Goal: Information Seeking & Learning: Learn about a topic

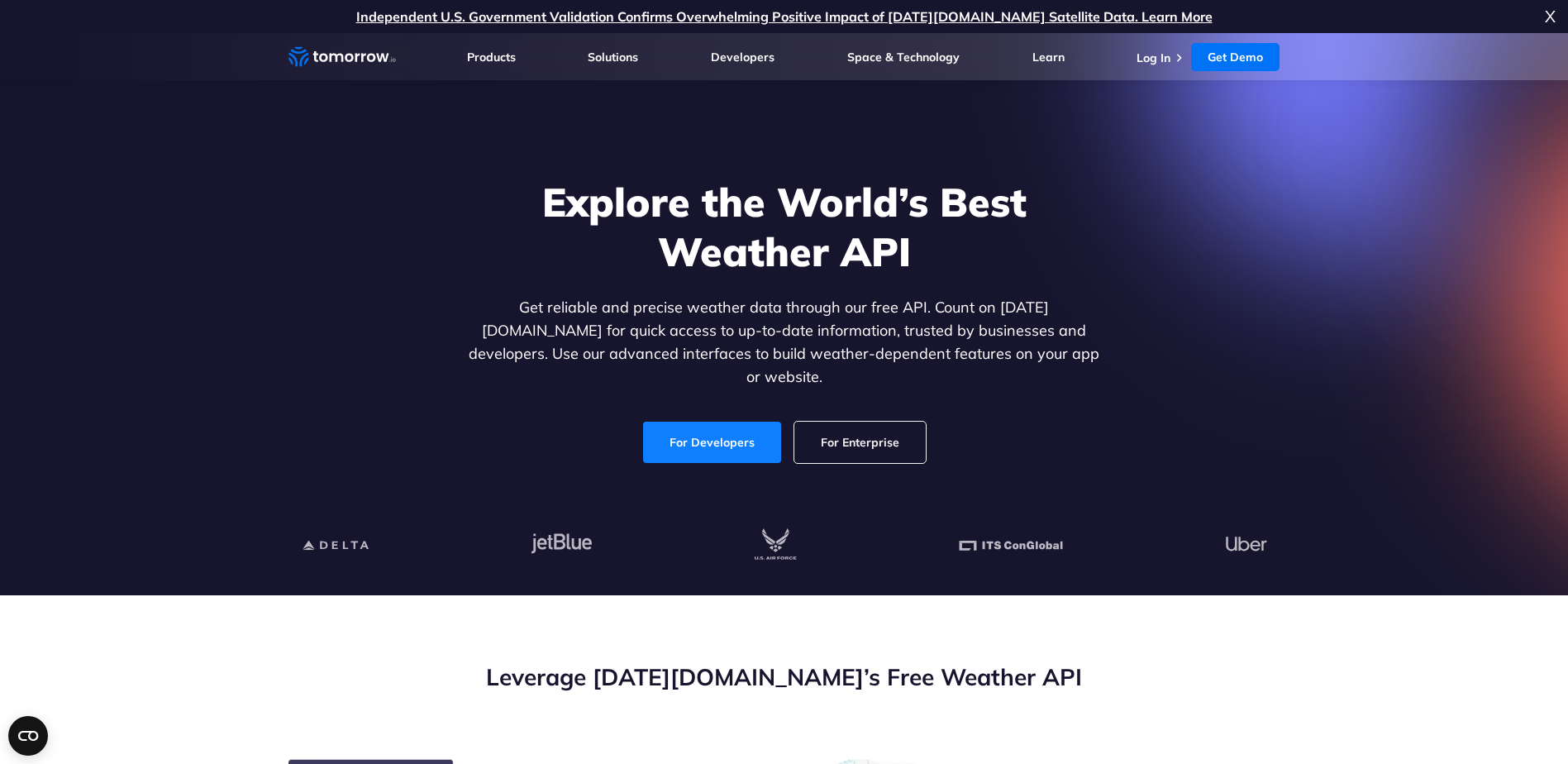
click at [715, 425] on link "For Developers" at bounding box center [712, 442] width 138 height 42
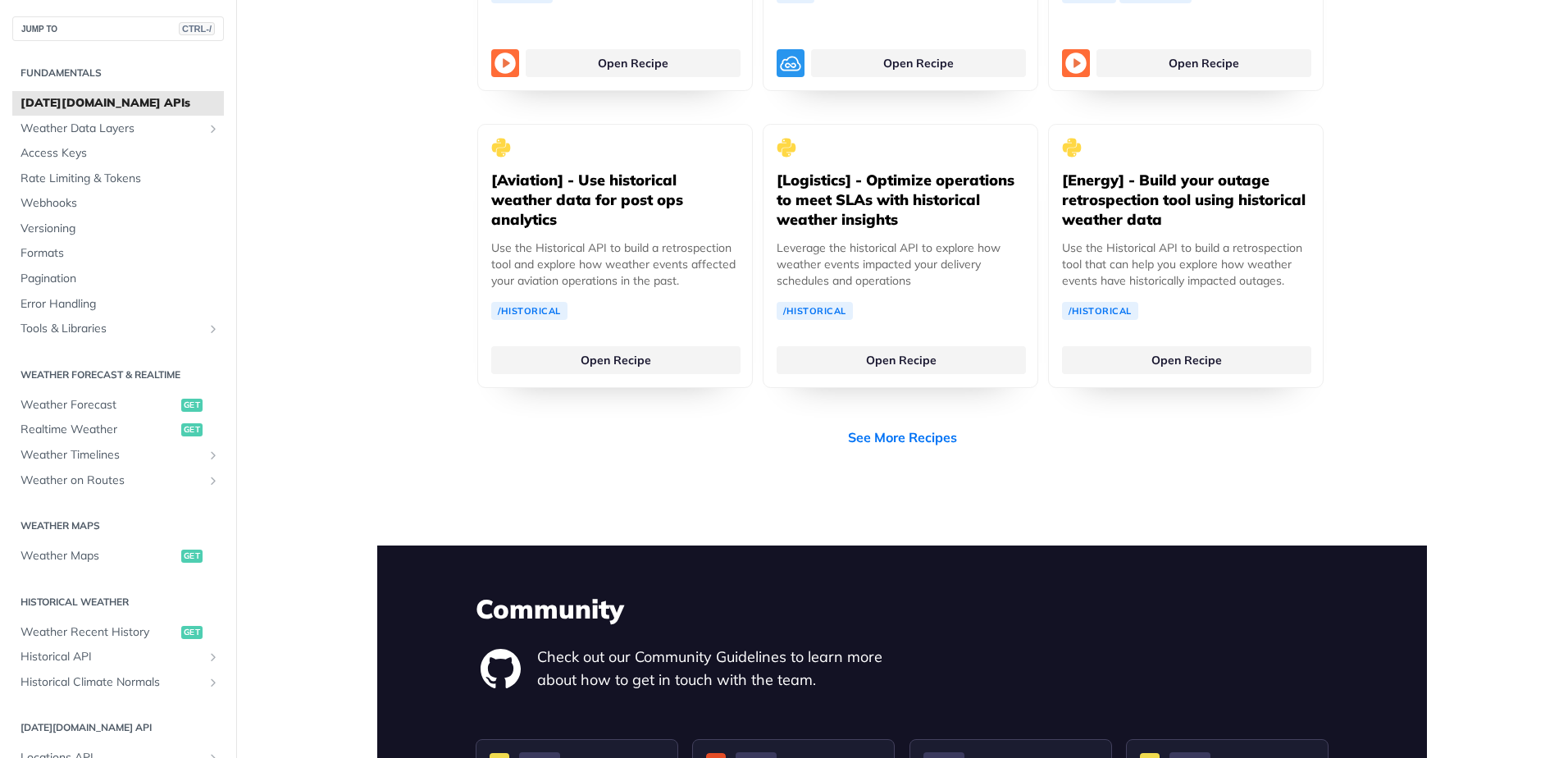
scroll to position [3117, 0]
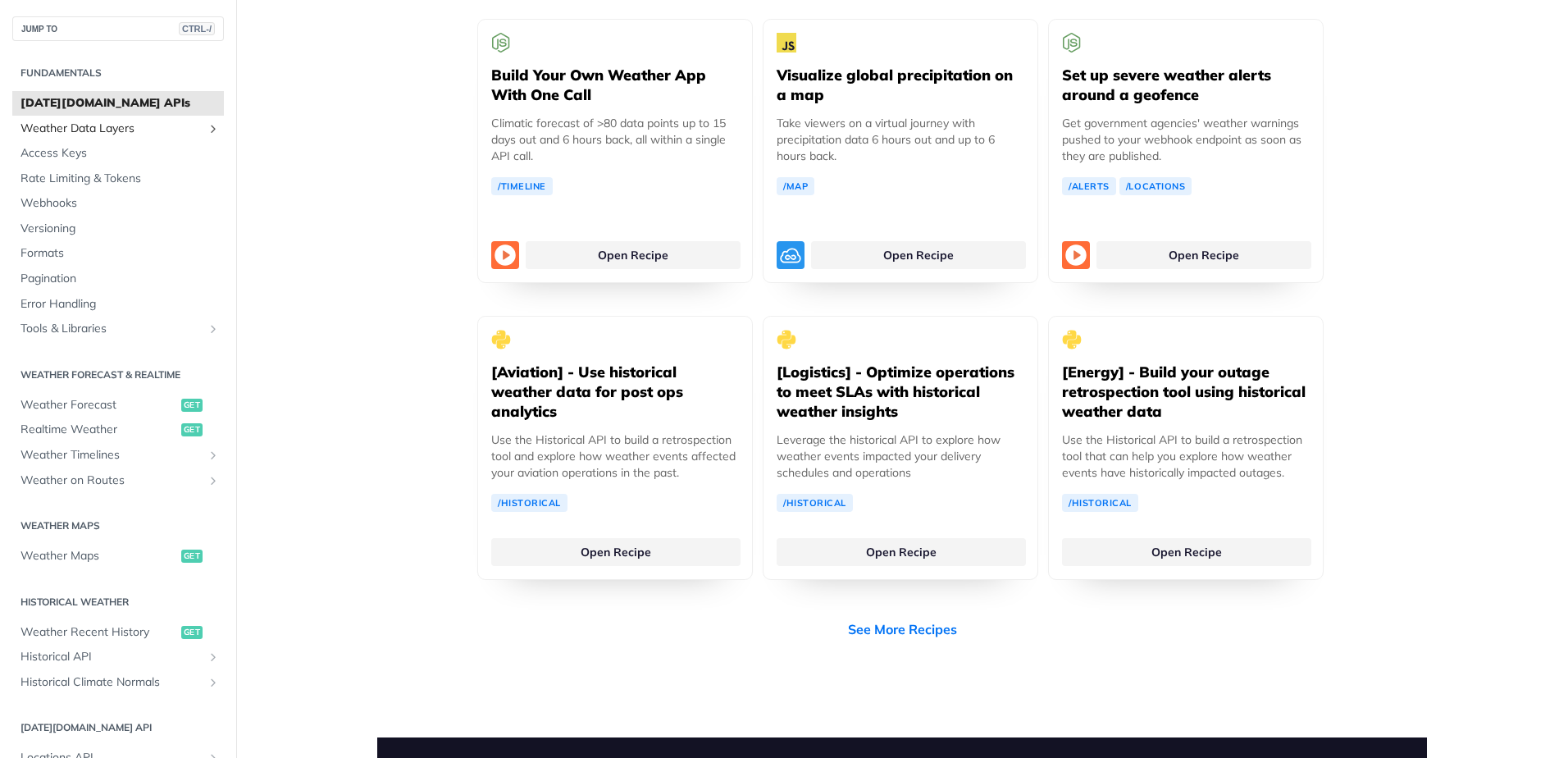
click at [163, 132] on span "Weather Data Layers" at bounding box center [111, 128] width 182 height 16
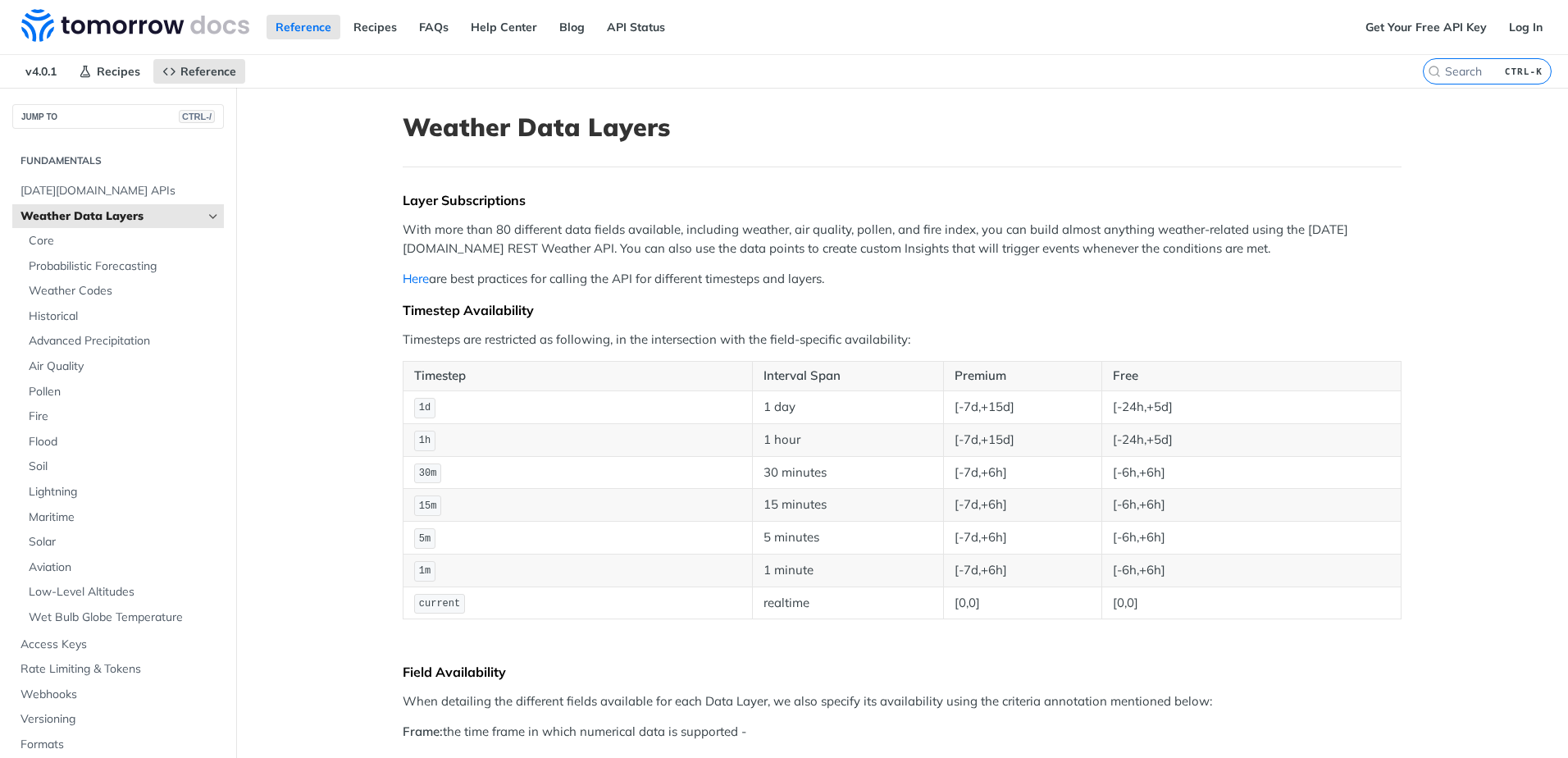
scroll to position [82, 0]
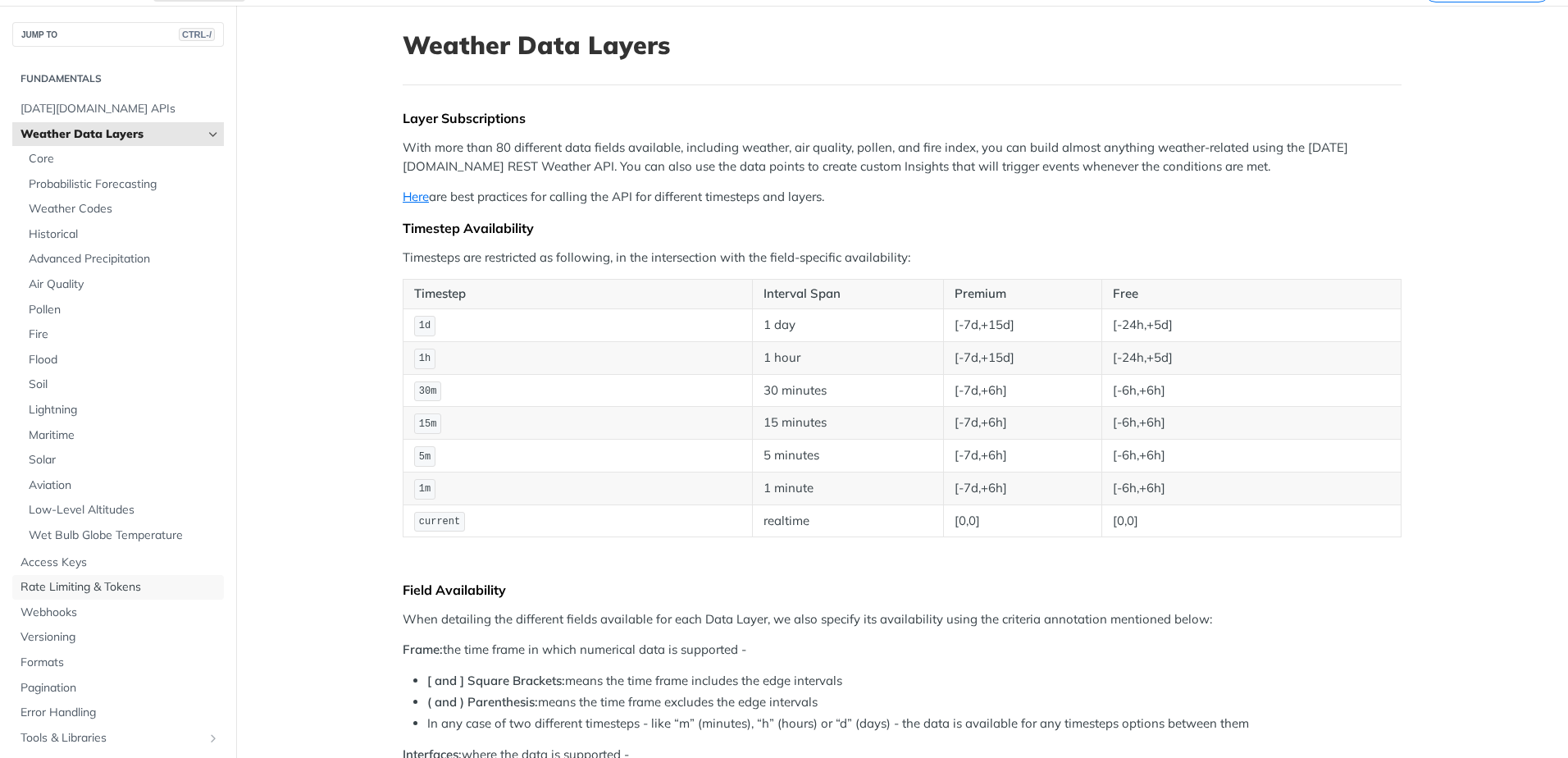
click at [117, 586] on span "Rate Limiting & Tokens" at bounding box center [120, 586] width 199 height 16
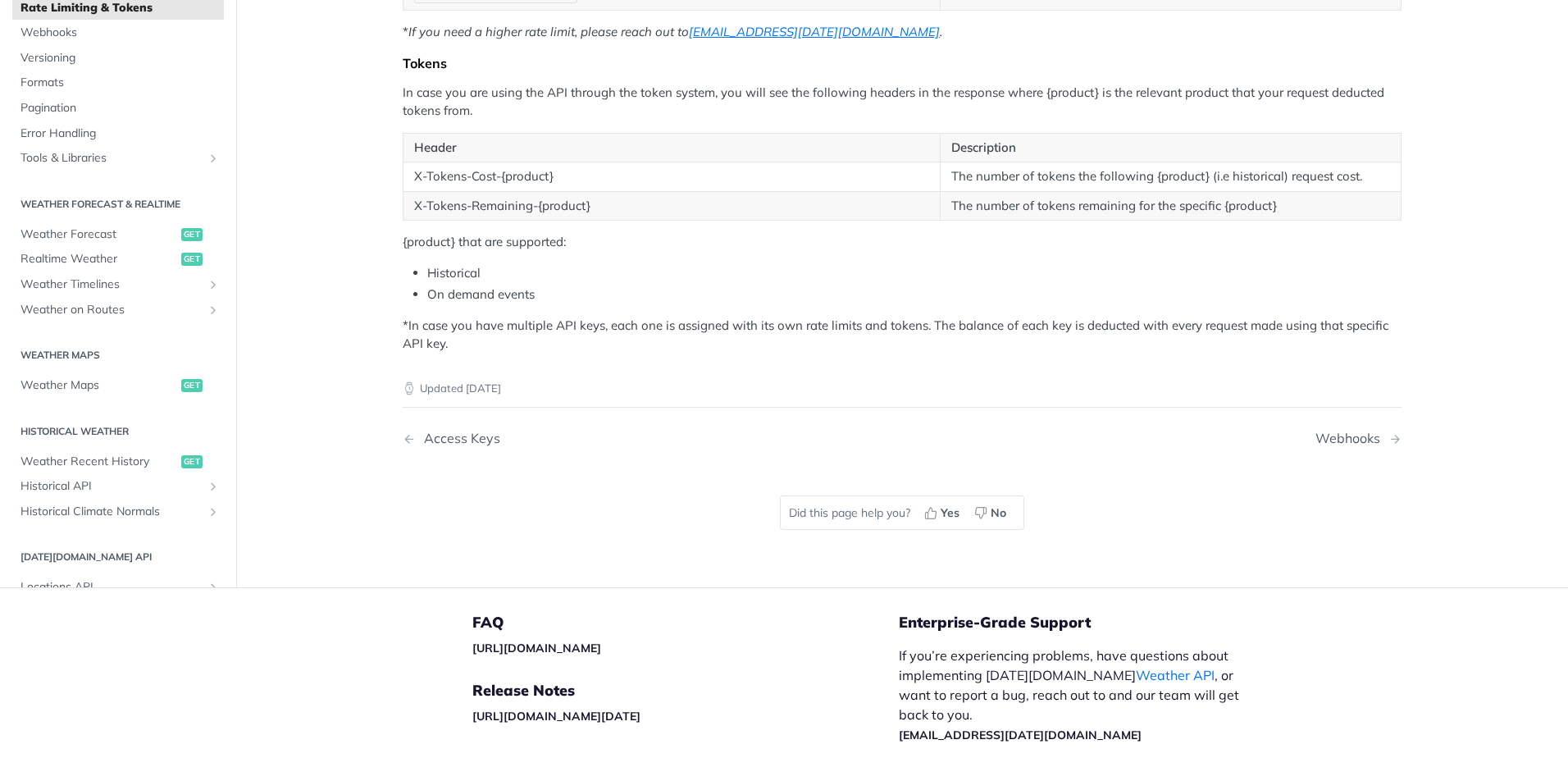
scroll to position [246, 0]
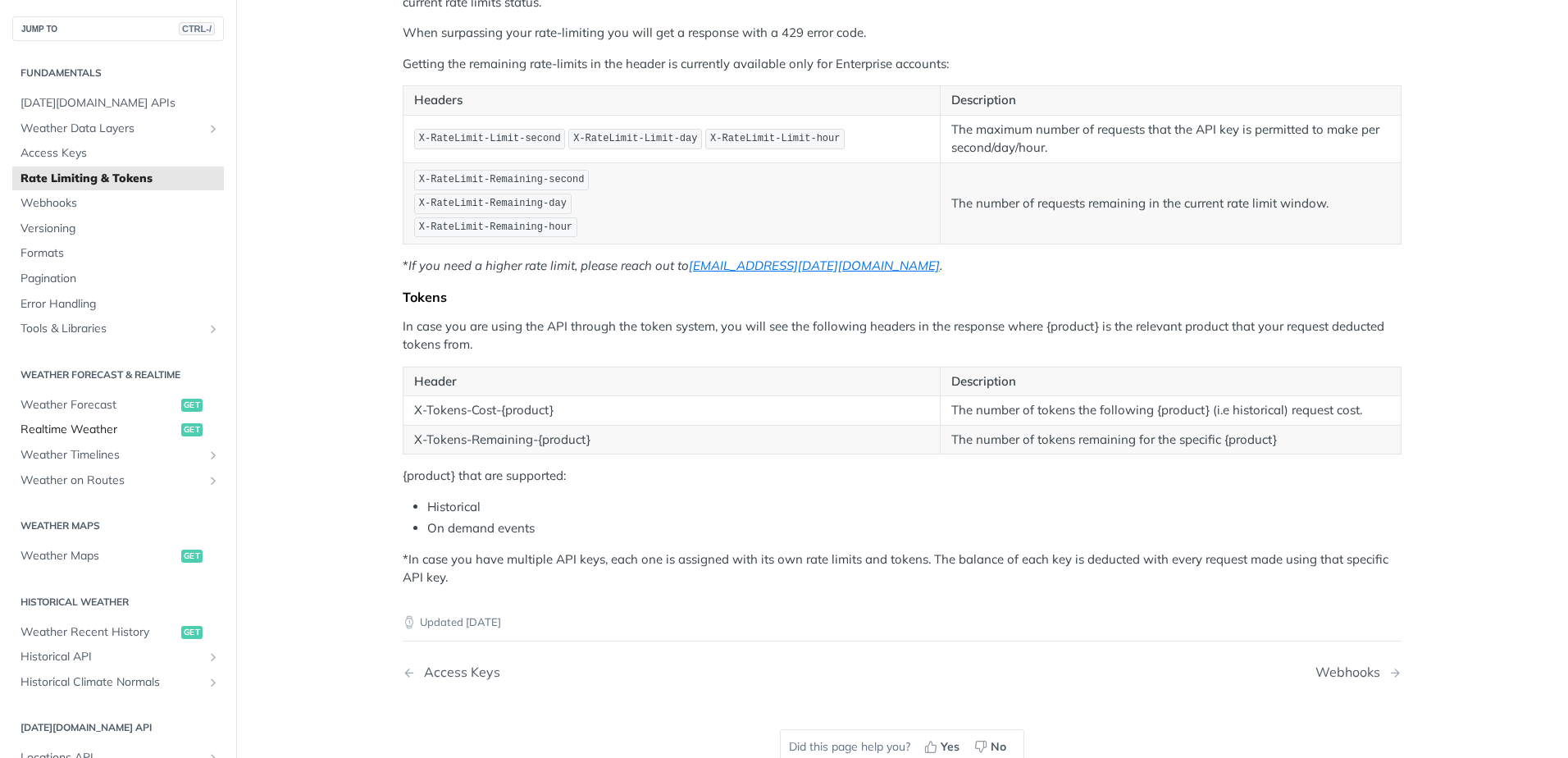
click at [141, 428] on span "Realtime Weather" at bounding box center [98, 429] width 156 height 16
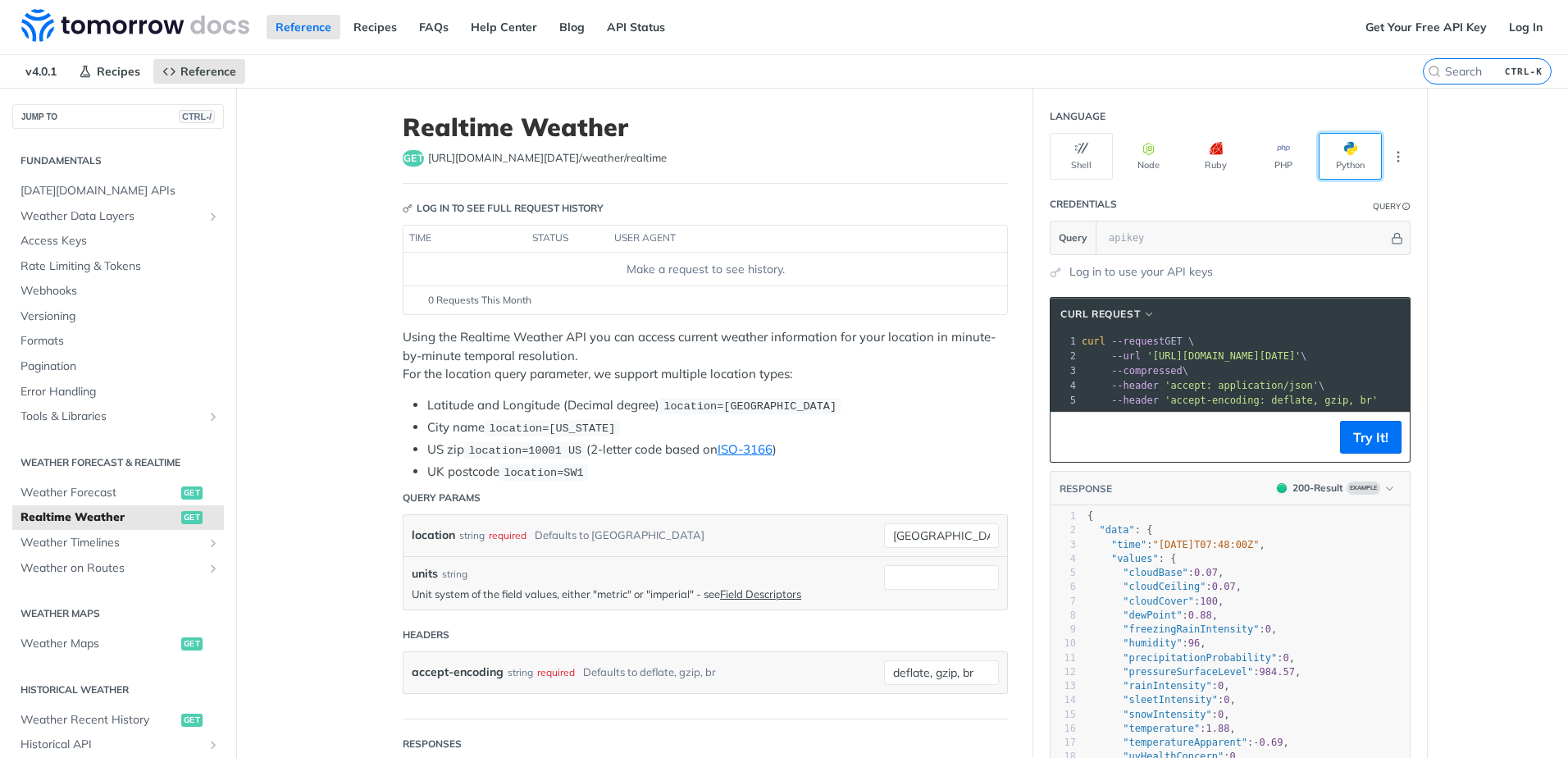
click at [1331, 169] on button "Python" at bounding box center [1350, 156] width 63 height 47
